Goal: Find specific page/section: Find specific page/section

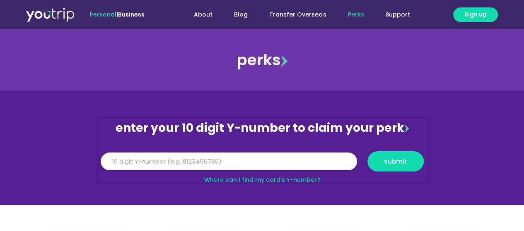
click at [130, 159] on input "Y Number" at bounding box center [229, 162] width 256 height 18
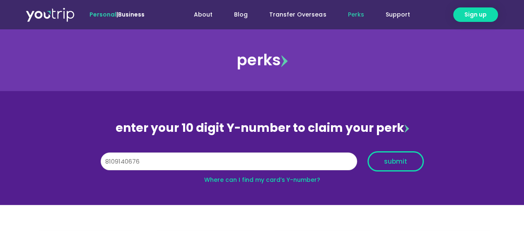
type input "8109140676"
click at [390, 156] on button "submit" at bounding box center [395, 162] width 56 height 20
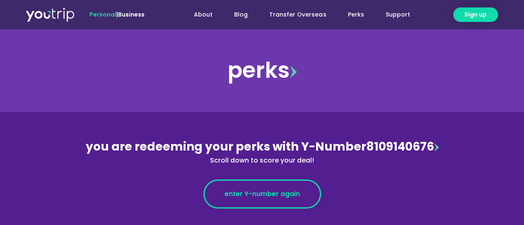
click at [279, 198] on span "enter Y-number again" at bounding box center [261, 194] width 75 height 10
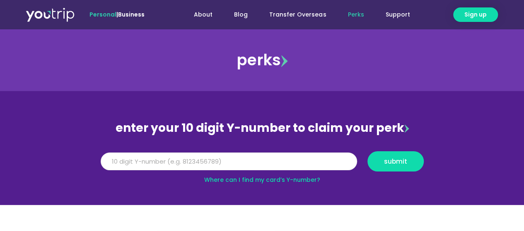
click at [196, 161] on input "Y Number" at bounding box center [229, 162] width 256 height 18
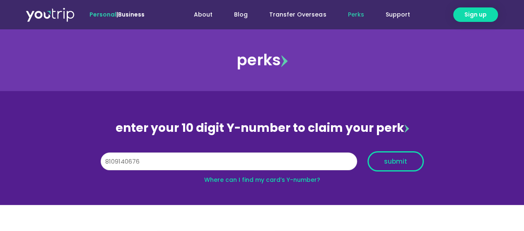
type input "8109140676"
click at [399, 163] on span "submit" at bounding box center [395, 162] width 23 height 6
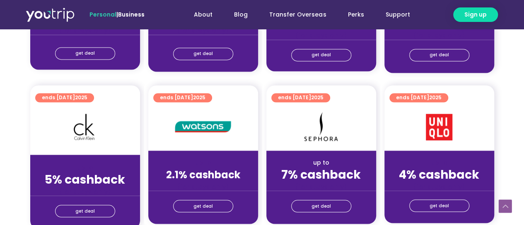
scroll to position [704, 0]
